Goal: Information Seeking & Learning: Learn about a topic

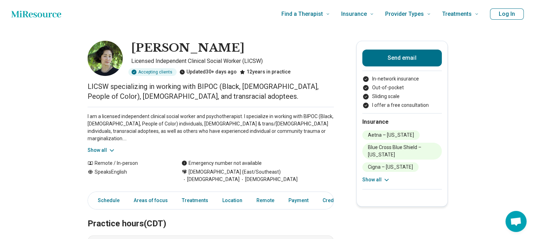
click at [113, 147] on icon at bounding box center [111, 150] width 7 height 7
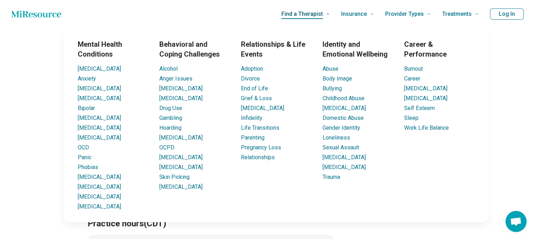
click at [300, 17] on span "Find a Therapist" at bounding box center [303, 14] width 42 height 10
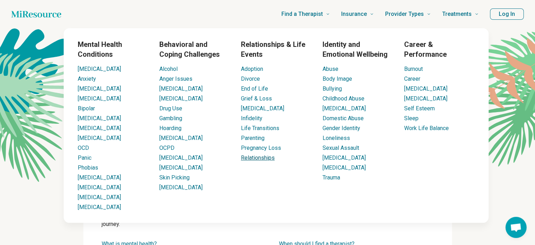
click at [256, 156] on link "Relationships" at bounding box center [258, 157] width 34 height 7
